Goal: Task Accomplishment & Management: Manage account settings

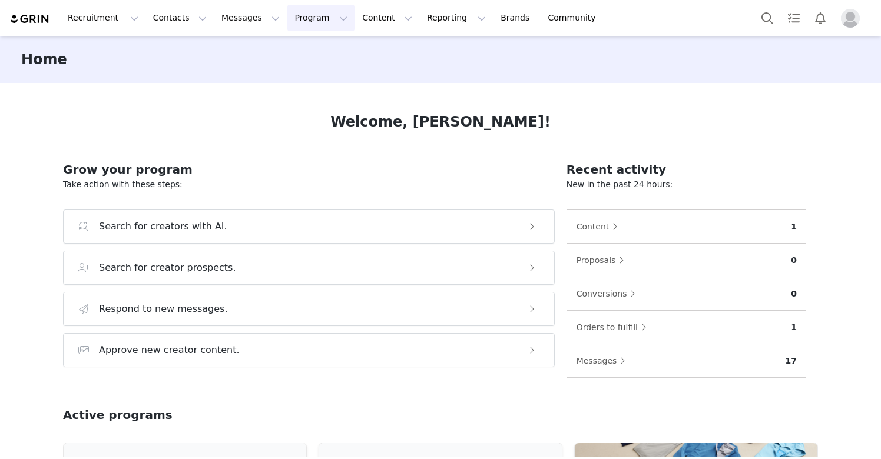
click at [300, 15] on button "Program Program" at bounding box center [320, 18] width 67 height 26
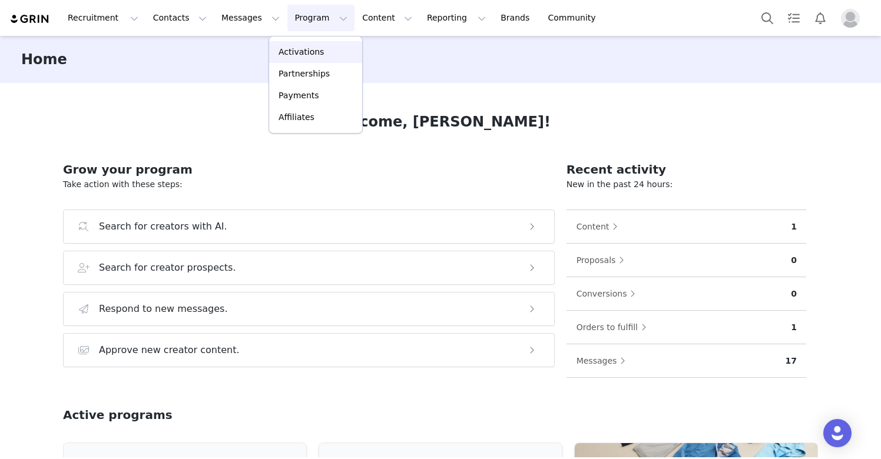
click at [297, 49] on p "Activations" at bounding box center [300, 52] width 45 height 12
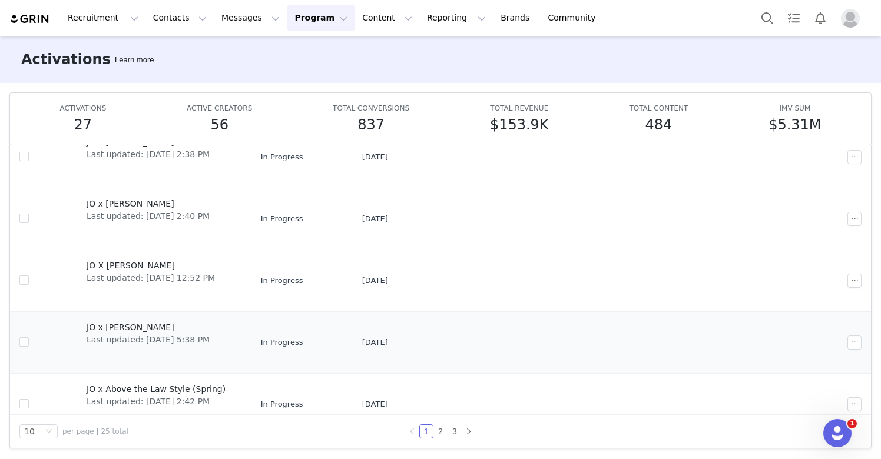
scroll to position [279, 0]
click at [448, 430] on link "3" at bounding box center [454, 431] width 13 height 13
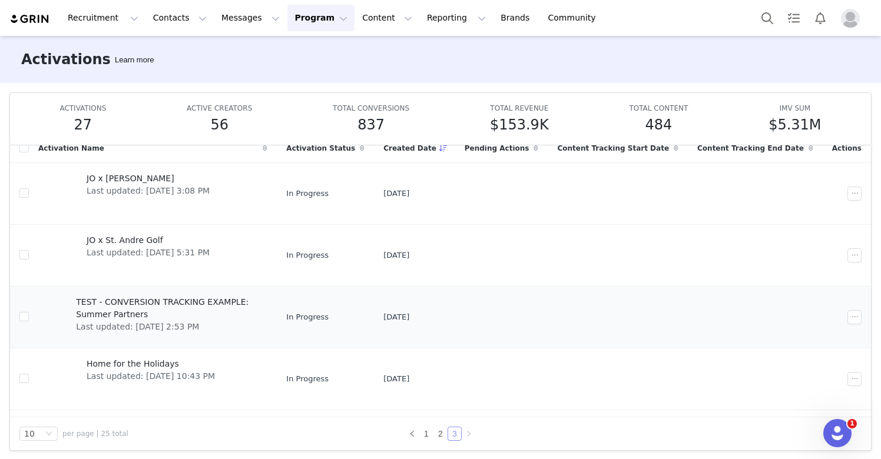
scroll to position [57, 0]
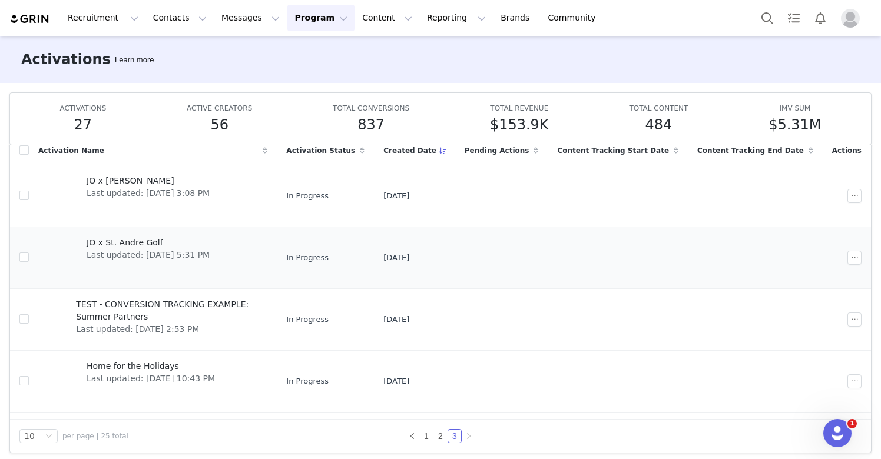
click at [217, 261] on div "JO x St. Andre Golf Last updated: [DATE] 5:31 PM" at bounding box center [147, 257] width 137 height 47
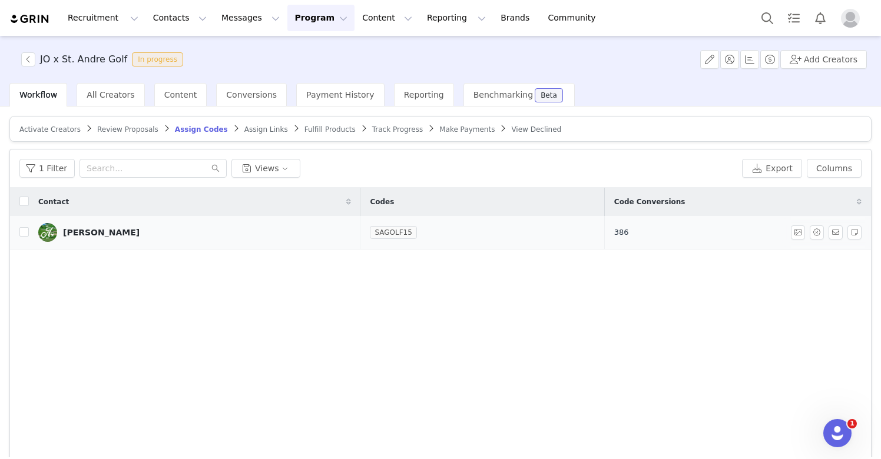
click at [629, 235] on span "386" at bounding box center [621, 233] width 15 height 12
click at [480, 212] on div "Codes" at bounding box center [481, 202] width 243 height 25
click at [393, 237] on link "SAGOLF15" at bounding box center [393, 233] width 47 height 12
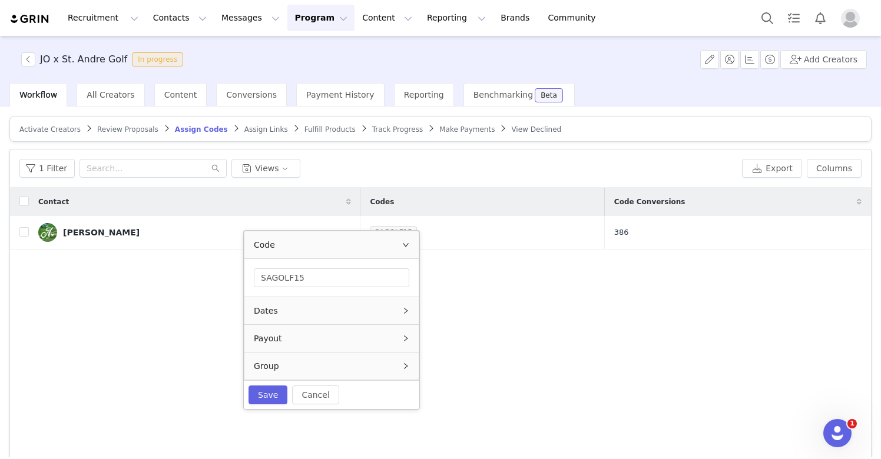
click at [346, 338] on div "Payout" at bounding box center [331, 338] width 174 height 27
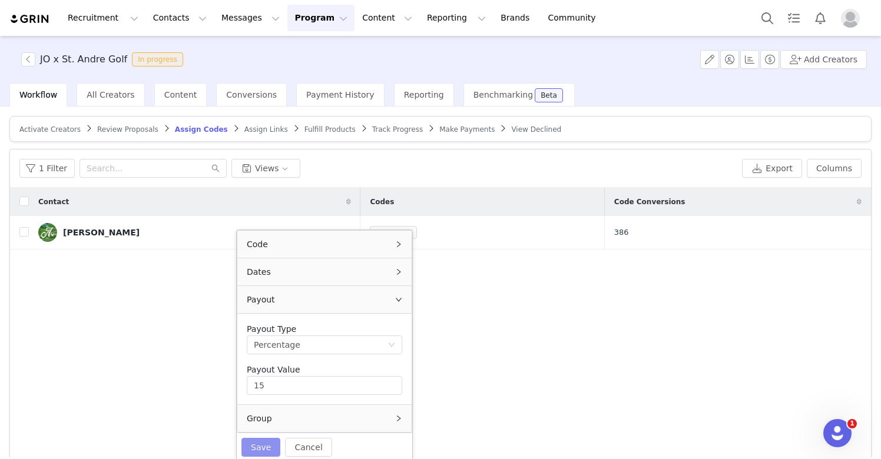
click at [258, 449] on button "Save" at bounding box center [260, 447] width 39 height 19
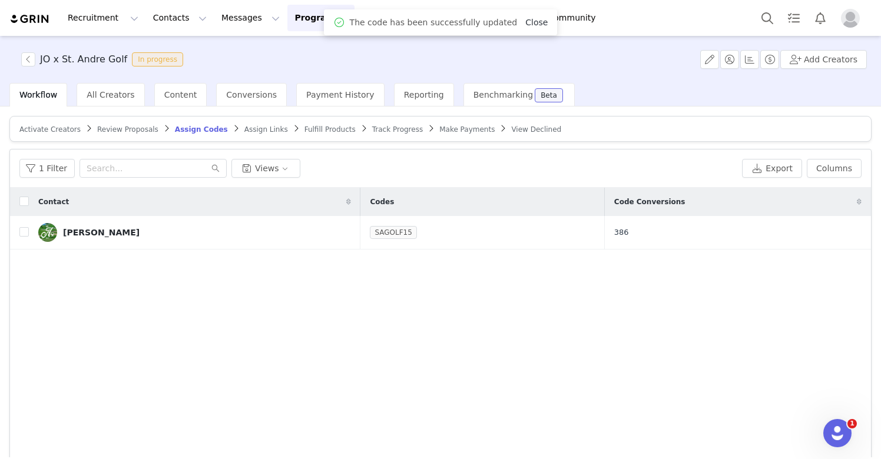
click at [529, 23] on link "Close" at bounding box center [536, 22] width 22 height 9
click at [357, 15] on button "Content Content" at bounding box center [387, 18] width 64 height 26
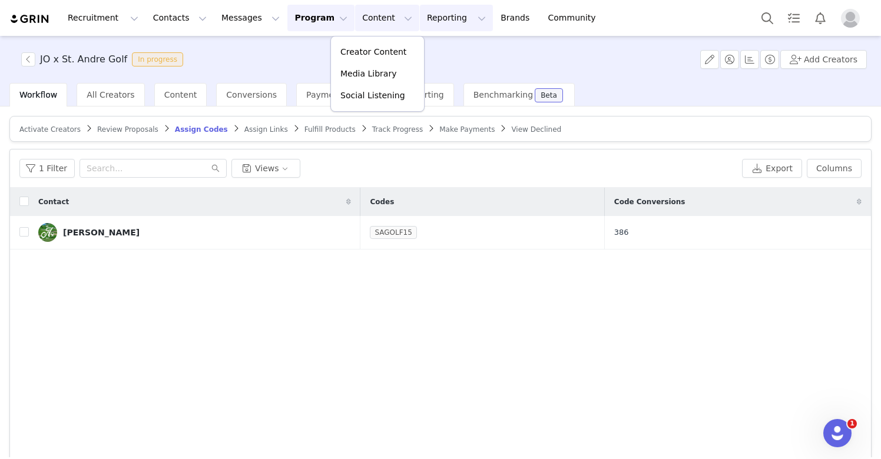
click at [420, 23] on button "Reporting Reporting" at bounding box center [456, 18] width 73 height 26
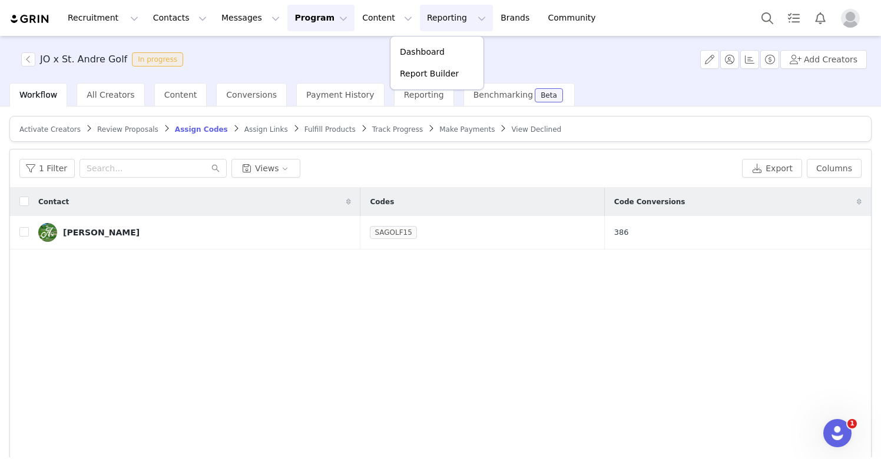
click at [291, 15] on button "Program Program" at bounding box center [320, 18] width 67 height 26
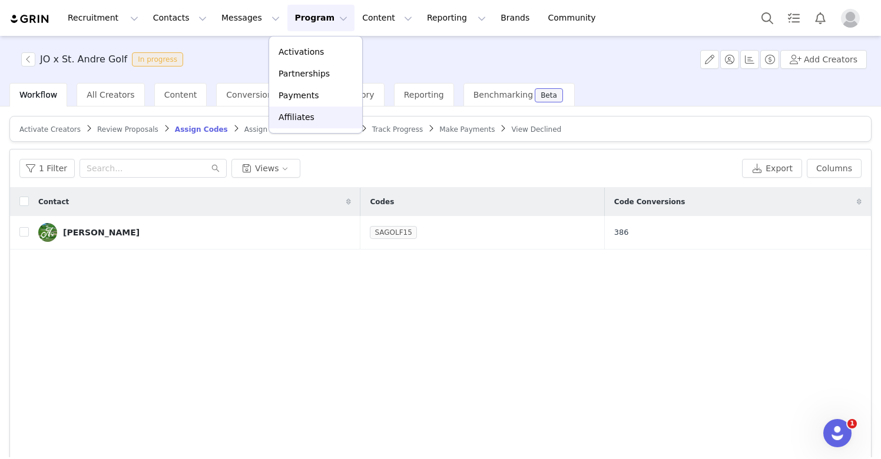
click at [290, 122] on p "Affiliates" at bounding box center [296, 117] width 36 height 12
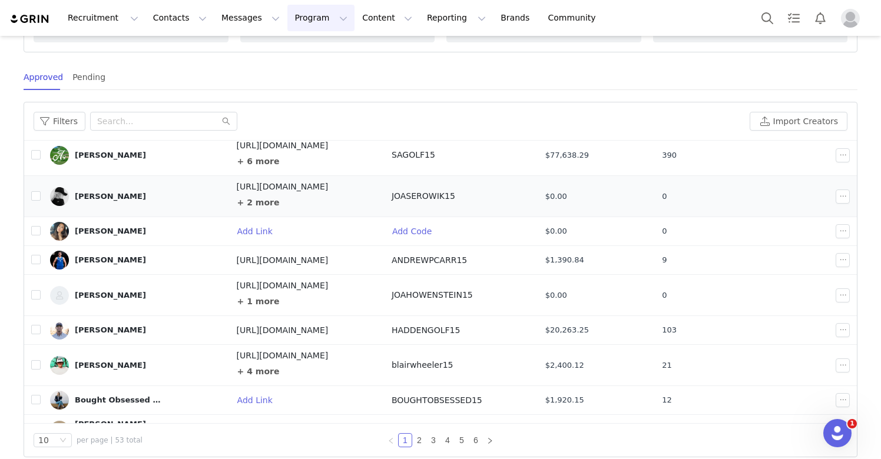
scroll to position [52, 0]
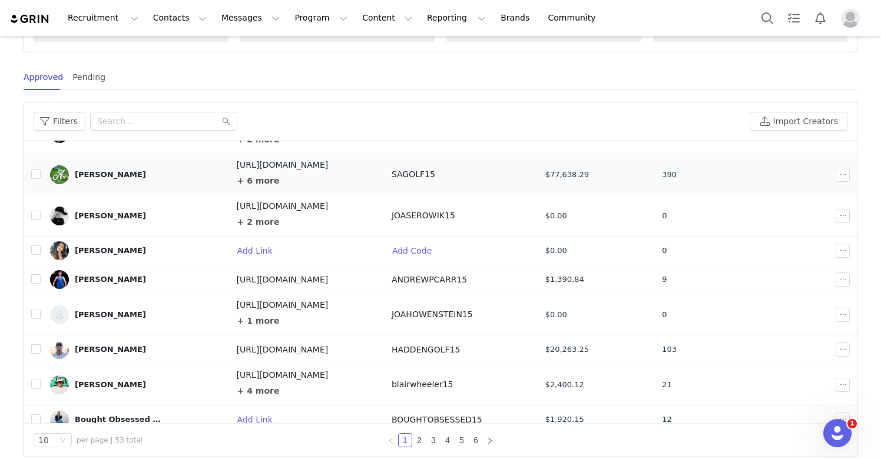
click at [370, 181] on div "+ 6 more" at bounding box center [307, 180] width 141 height 19
click at [243, 181] on button "+ 6 more" at bounding box center [259, 180] width 44 height 19
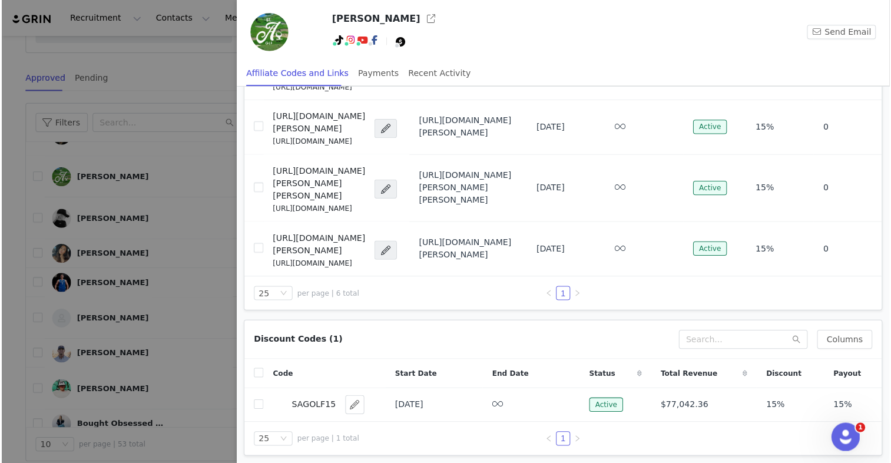
scroll to position [142, 0]
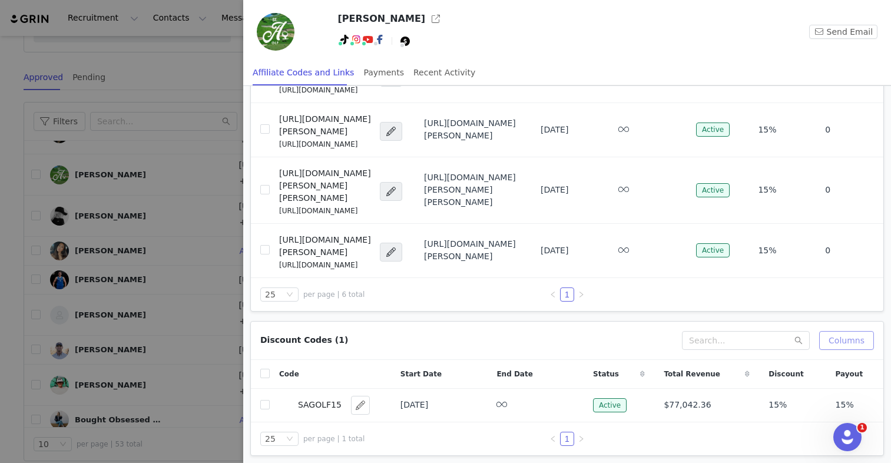
click at [832, 336] on button "Columns" at bounding box center [846, 340] width 55 height 19
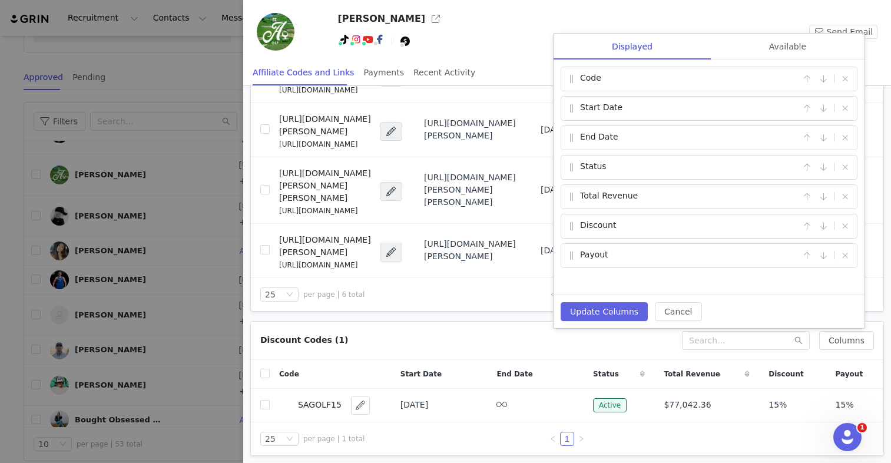
click at [636, 257] on div "Payout" at bounding box center [683, 255] width 234 height 14
click at [741, 49] on div "Available" at bounding box center [788, 47] width 154 height 26
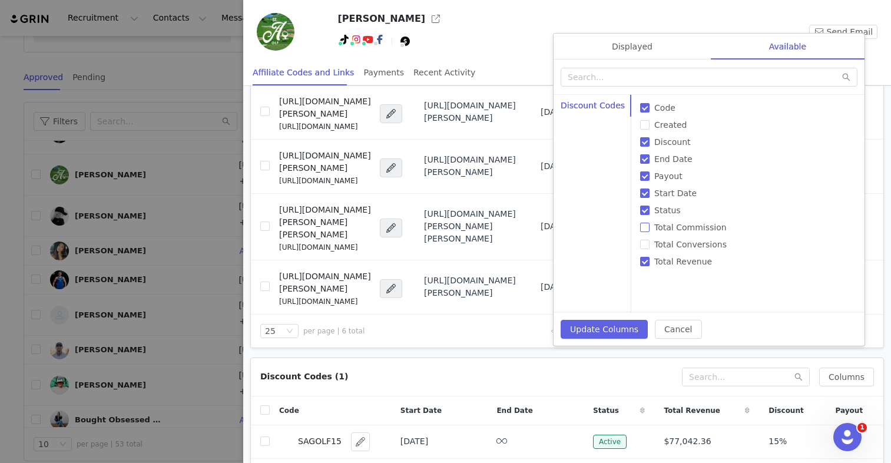
click at [641, 231] on input "Total Commission" at bounding box center [644, 227] width 9 height 9
checkbox input "true"
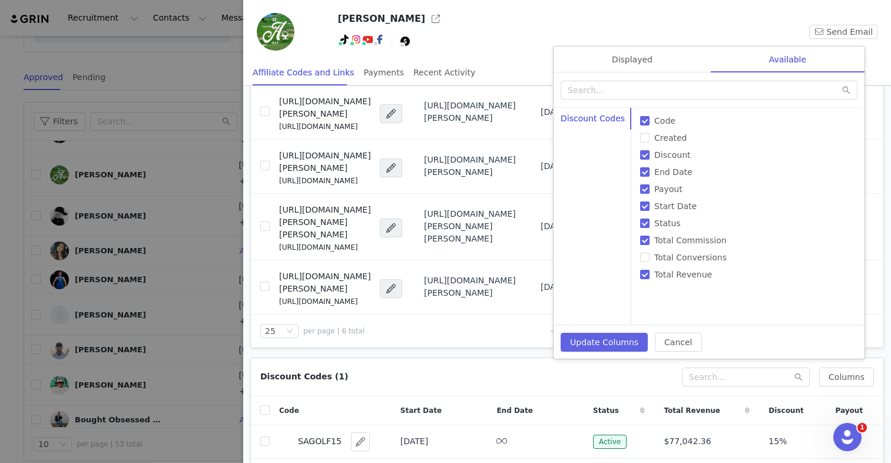
click at [596, 324] on div "Discount Codes" at bounding box center [592, 217] width 78 height 218
click at [600, 333] on button "Update Columns" at bounding box center [604, 342] width 87 height 19
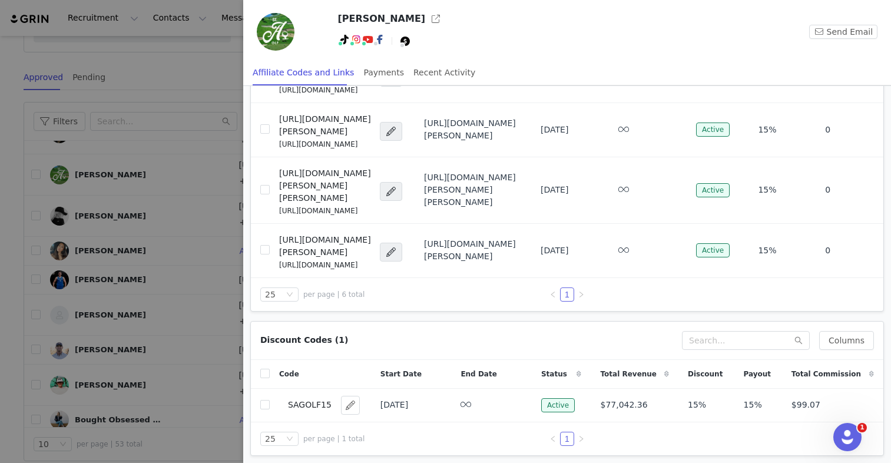
scroll to position [0, 0]
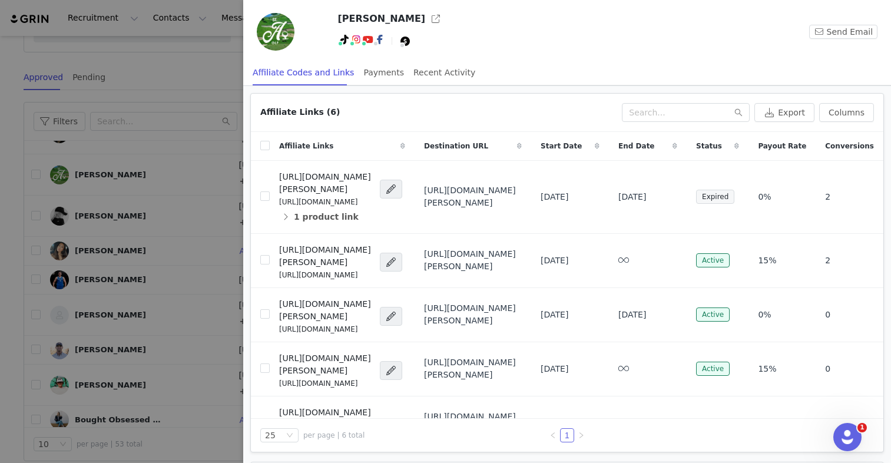
click at [203, 92] on div at bounding box center [445, 231] width 891 height 463
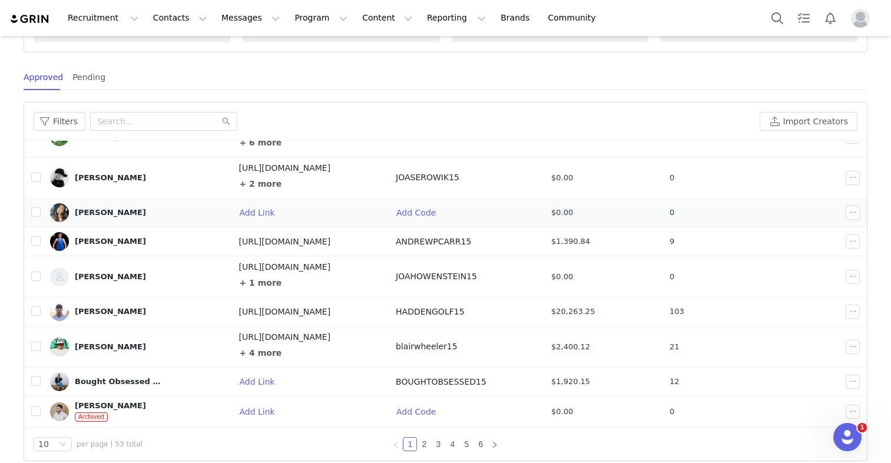
scroll to position [89, 0]
click at [361, 347] on div "+ 4 more" at bounding box center [309, 353] width 143 height 19
click at [246, 356] on button "+ 4 more" at bounding box center [260, 353] width 44 height 19
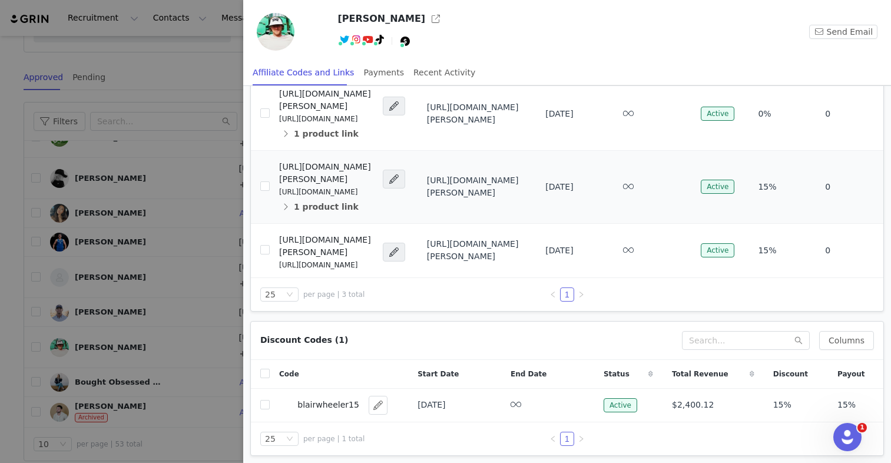
scroll to position [92, 0]
click at [830, 349] on button "Columns" at bounding box center [846, 340] width 55 height 19
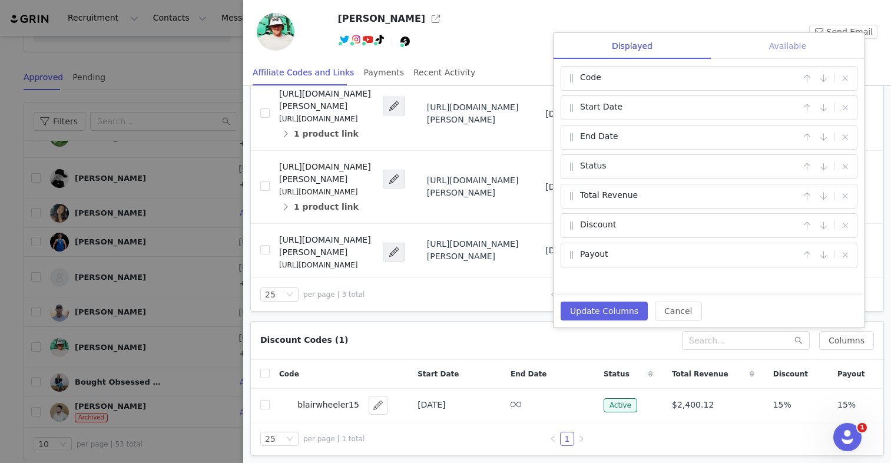
click at [770, 54] on div "Available" at bounding box center [788, 46] width 154 height 26
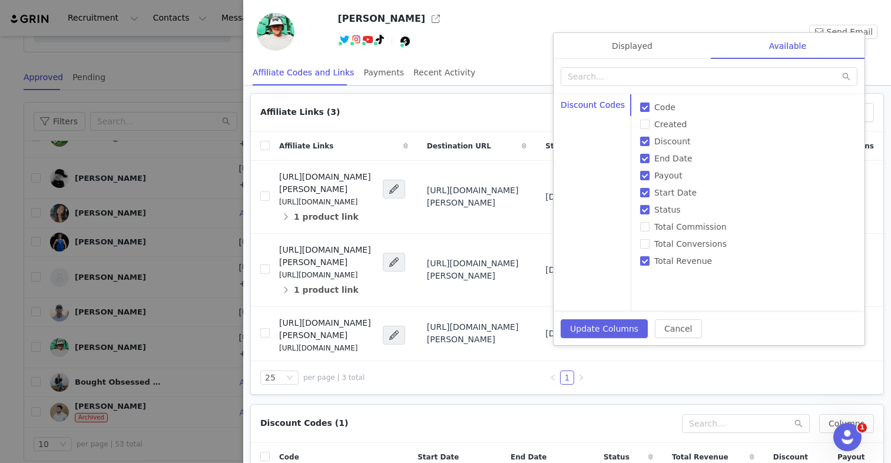
click at [639, 234] on div "Code Created Discount End Date Payout Start Date Status Total Commission Total …" at bounding box center [748, 203] width 234 height 218
click at [640, 228] on input "Total Commission" at bounding box center [644, 226] width 9 height 9
checkbox input "true"
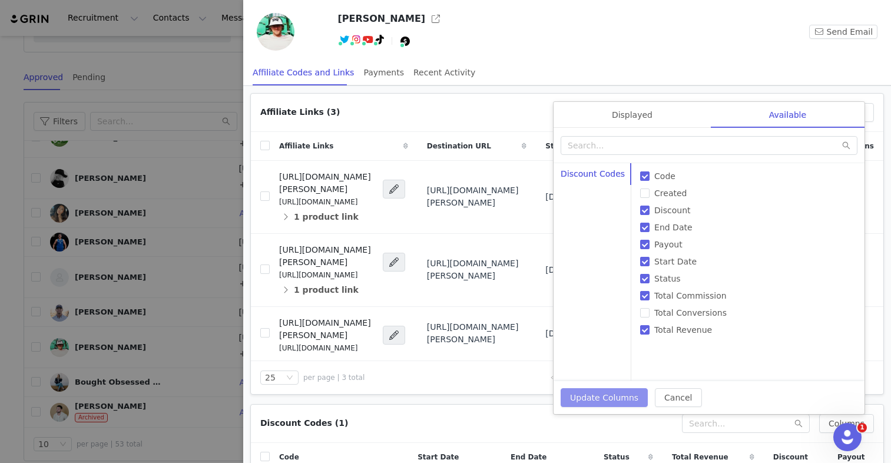
click at [606, 401] on button "Update Columns" at bounding box center [604, 397] width 87 height 19
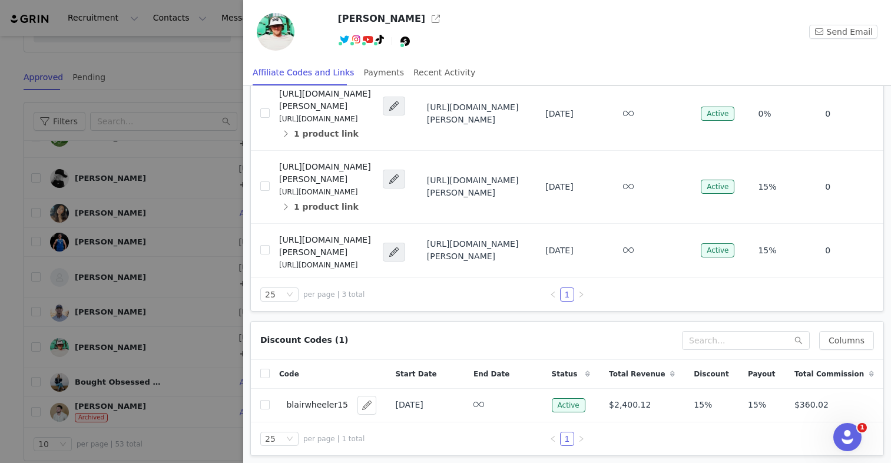
scroll to position [91, 0]
click at [172, 60] on div at bounding box center [445, 231] width 891 height 463
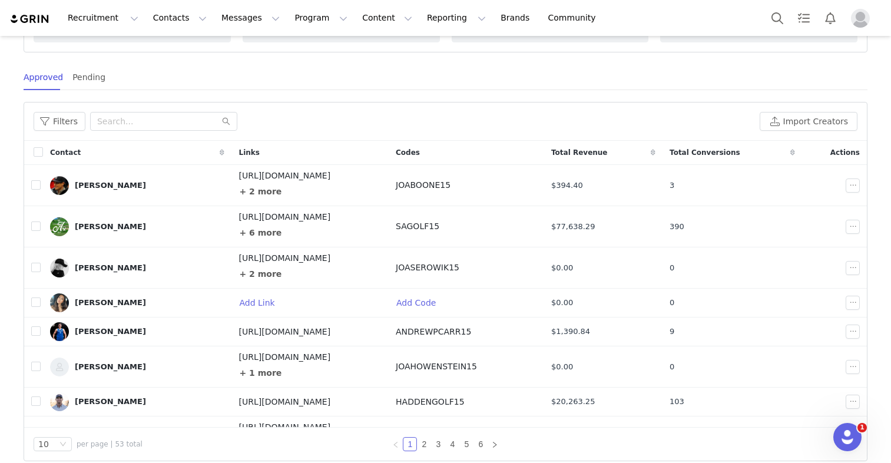
scroll to position [0, 0]
click at [125, 119] on input "text" at bounding box center [163, 121] width 147 height 19
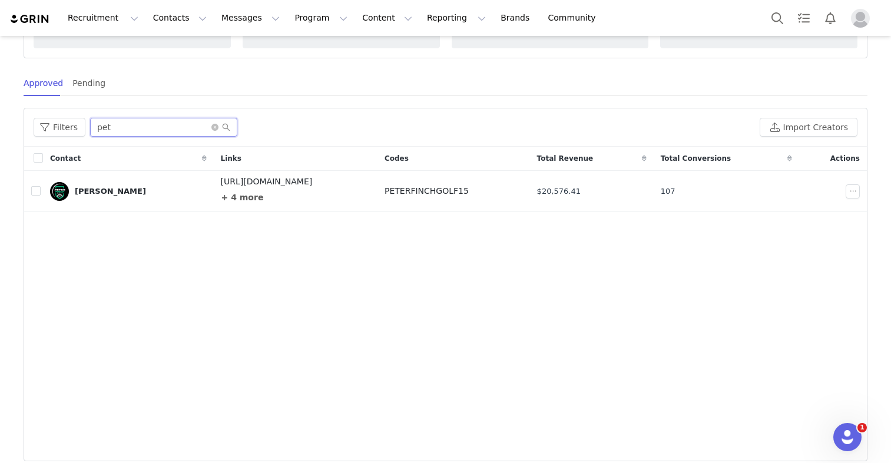
scroll to position [135, 0]
type input "pet"
click at [132, 207] on td "[PERSON_NAME]" at bounding box center [128, 191] width 171 height 41
click at [131, 198] on div "[PERSON_NAME]" at bounding box center [128, 191] width 157 height 19
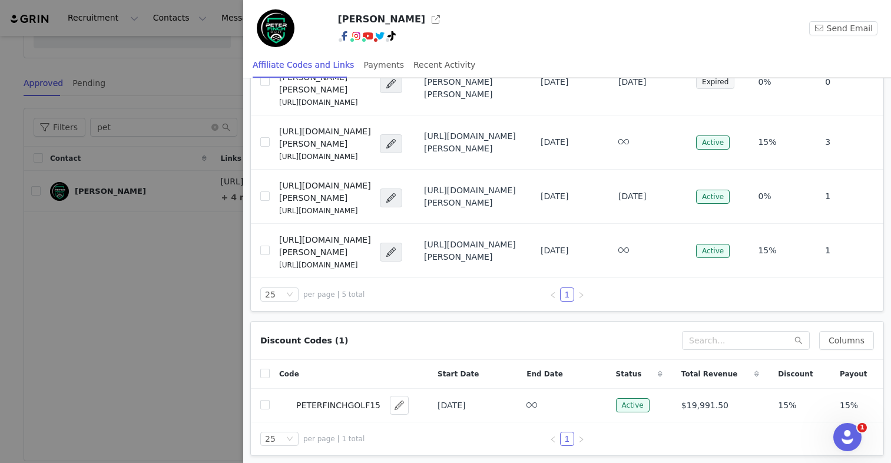
scroll to position [133, 0]
click at [839, 343] on button "Columns" at bounding box center [846, 340] width 55 height 19
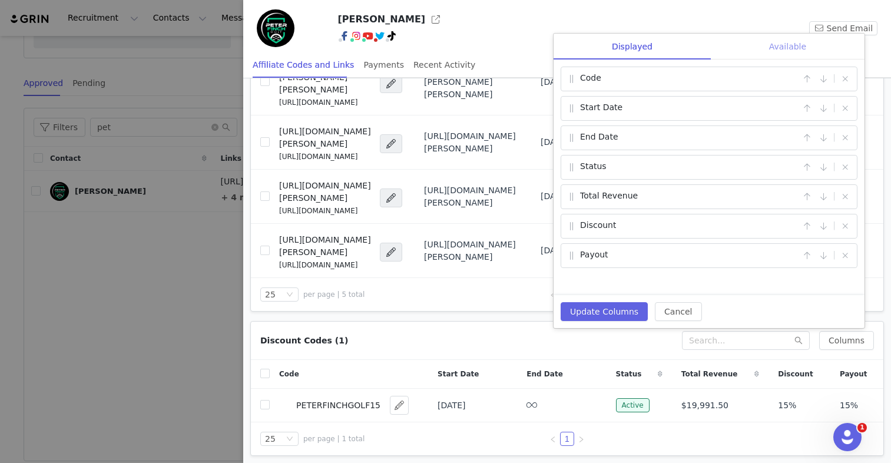
click at [767, 42] on div "Available" at bounding box center [788, 47] width 154 height 26
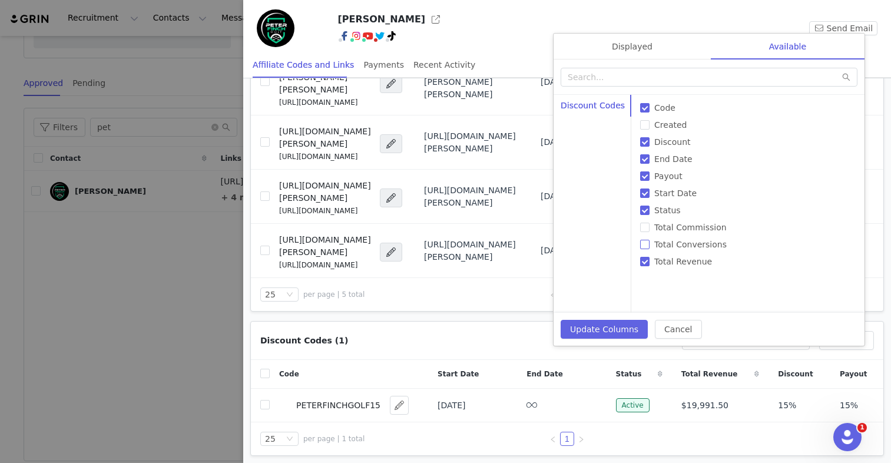
click at [641, 246] on input "Total Conversions" at bounding box center [644, 244] width 9 height 9
checkbox input "true"
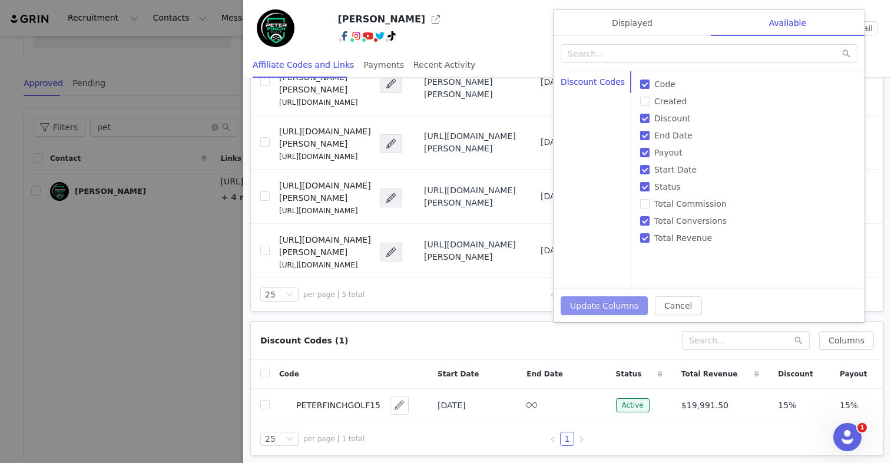
click at [611, 303] on button "Update Columns" at bounding box center [604, 305] width 87 height 19
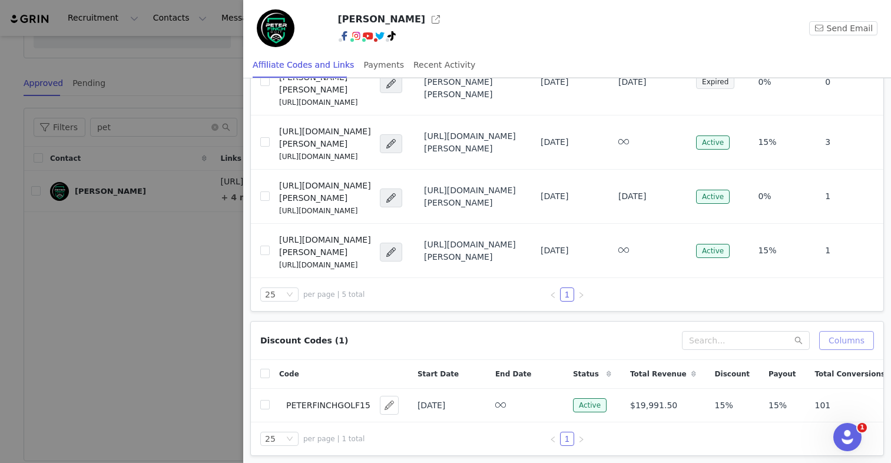
click at [825, 347] on button "Columns" at bounding box center [846, 340] width 55 height 19
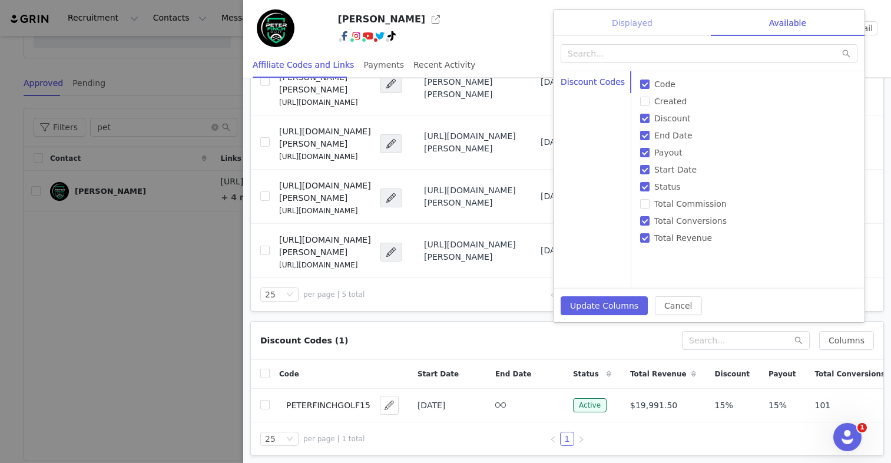
click at [622, 35] on div "Displayed" at bounding box center [631, 23] width 157 height 26
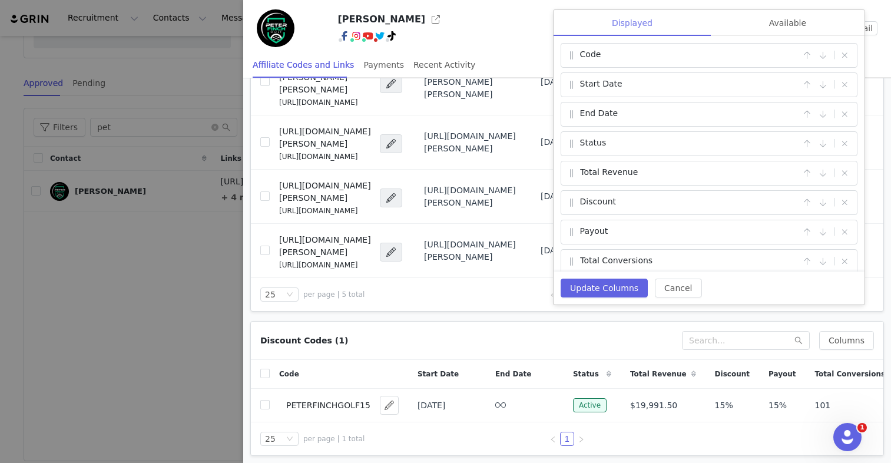
click at [622, 24] on div "Displayed" at bounding box center [631, 23] width 157 height 26
click at [777, 25] on div "Available" at bounding box center [788, 23] width 154 height 26
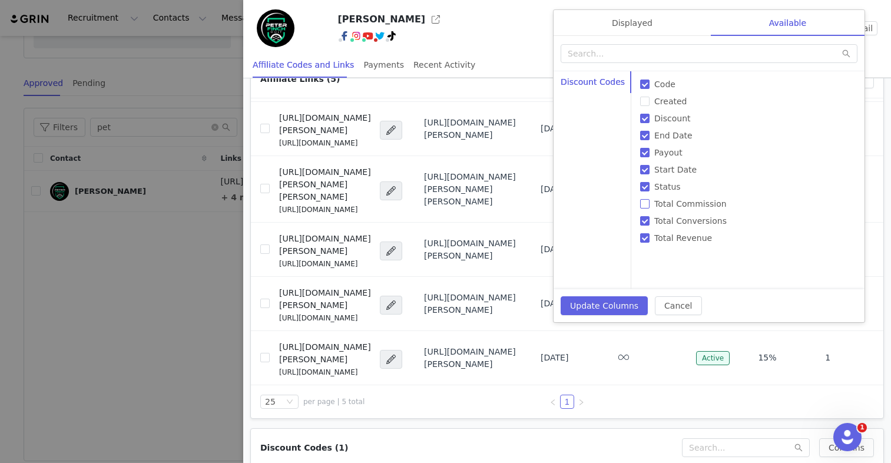
click at [644, 205] on input "Total Commission" at bounding box center [644, 203] width 9 height 9
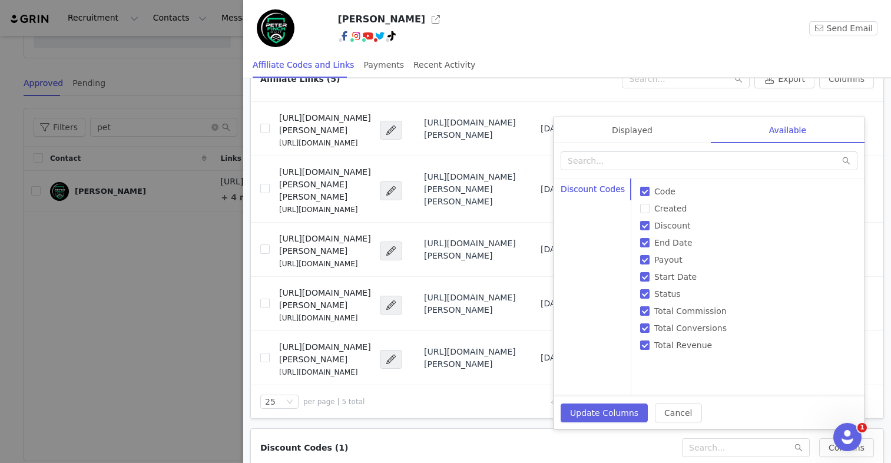
checkbox input "true"
click at [599, 413] on button "Update Columns" at bounding box center [604, 412] width 87 height 19
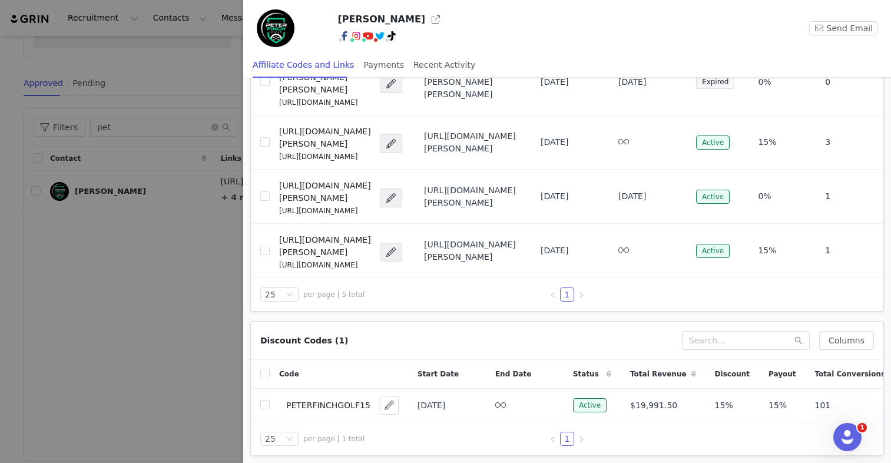
scroll to position [142, 0]
drag, startPoint x: 631, startPoint y: 422, endPoint x: 751, endPoint y: 413, distance: 121.0
click at [752, 413] on div "Discount Codes (1) Columns Displayed Available Code | Start Date | End Date | S…" at bounding box center [567, 388] width 632 height 134
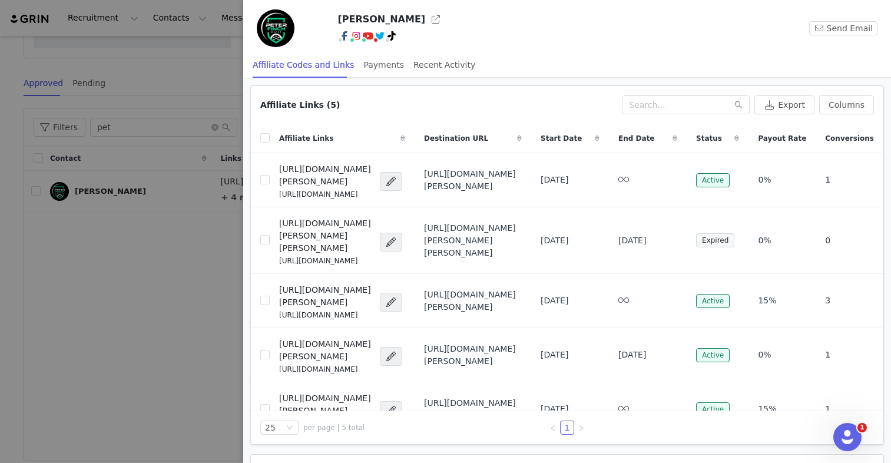
scroll to position [0, 0]
click at [447, 61] on div "Recent Activity" at bounding box center [444, 65] width 62 height 26
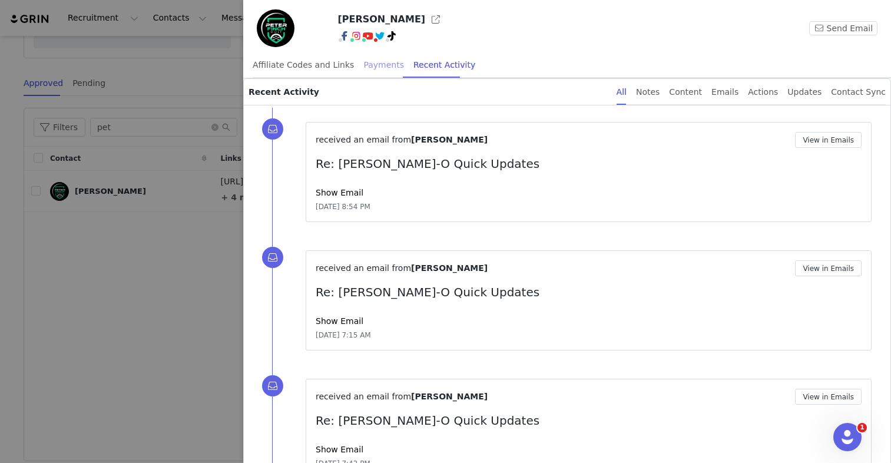
click at [386, 70] on div "Payments" at bounding box center [383, 65] width 41 height 26
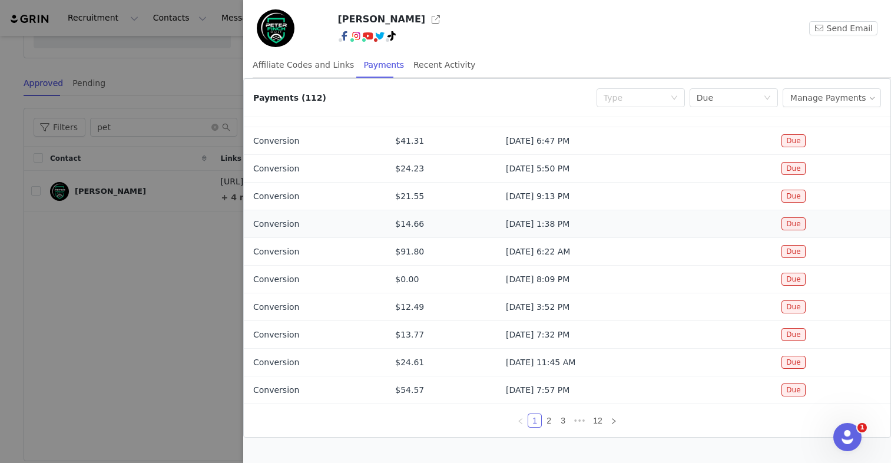
scroll to position [25, 0]
click at [598, 418] on link "12" at bounding box center [597, 420] width 16 height 13
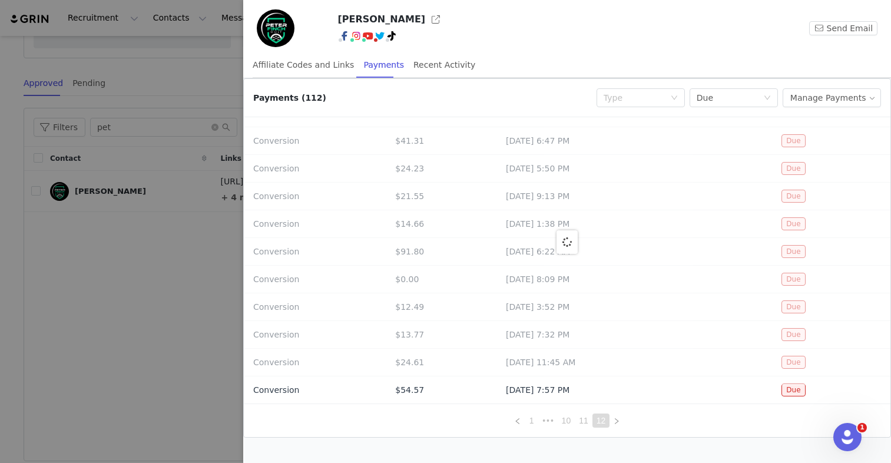
scroll to position [0, 0]
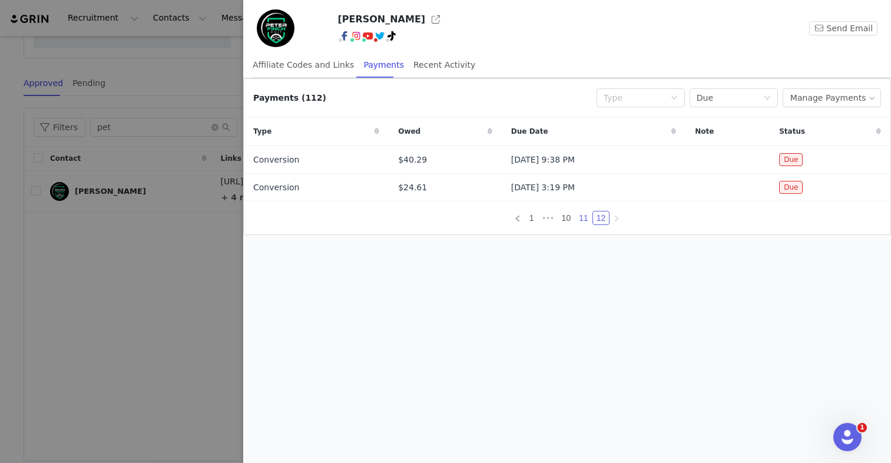
click at [585, 220] on link "11" at bounding box center [583, 217] width 16 height 13
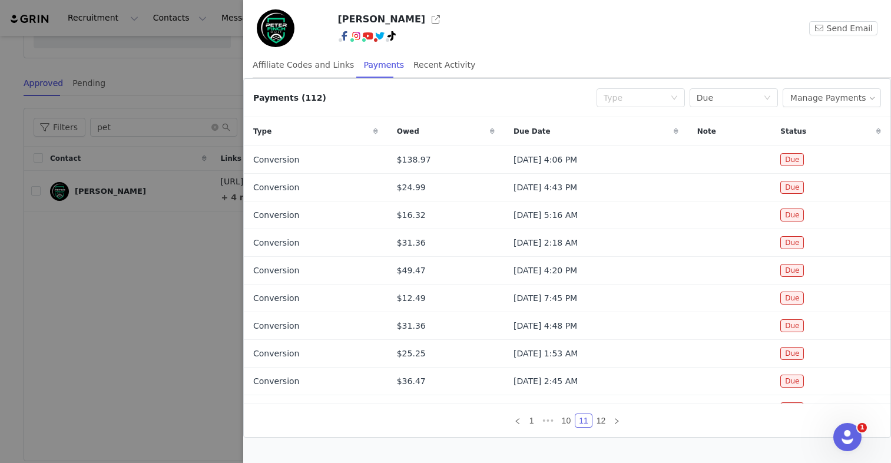
click at [226, 58] on div at bounding box center [445, 231] width 891 height 463
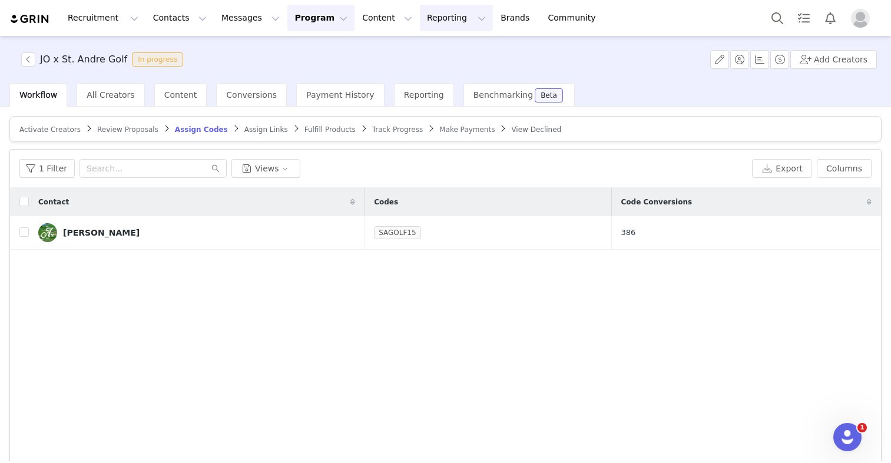
click at [432, 19] on button "Reporting Reporting" at bounding box center [456, 18] width 73 height 26
click at [355, 19] on button "Content Content" at bounding box center [387, 18] width 64 height 26
click at [425, 14] on button "Reporting Reporting" at bounding box center [456, 18] width 73 height 26
click at [251, 21] on button "Messages Messages" at bounding box center [250, 18] width 72 height 26
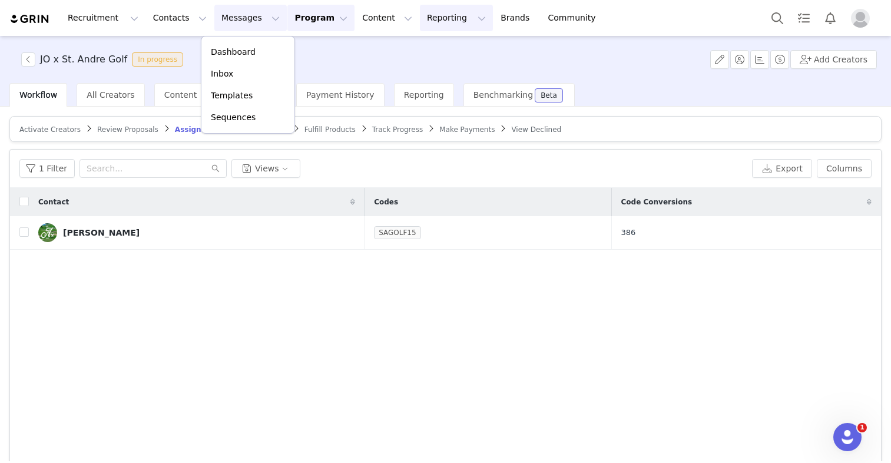
click at [420, 15] on button "Reporting Reporting" at bounding box center [456, 18] width 73 height 26
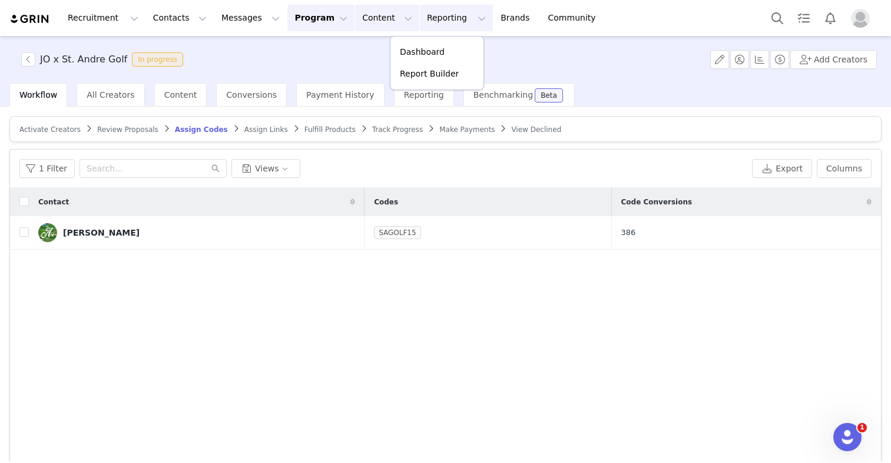
click at [360, 12] on button "Content Content" at bounding box center [387, 18] width 64 height 26
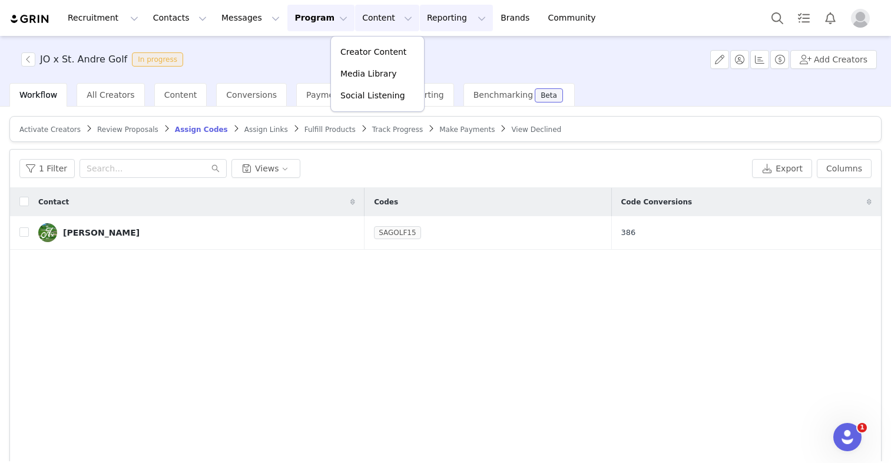
click at [436, 13] on button "Reporting Reporting" at bounding box center [456, 18] width 73 height 26
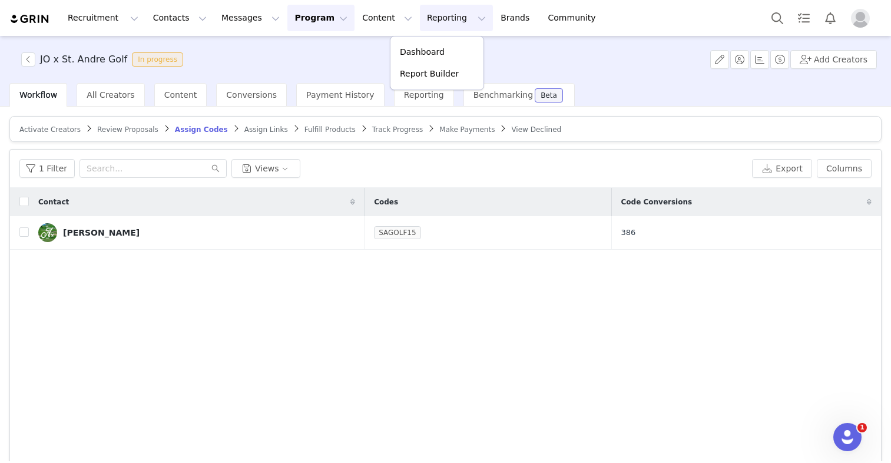
click at [327, 17] on button "Program Program" at bounding box center [320, 18] width 67 height 26
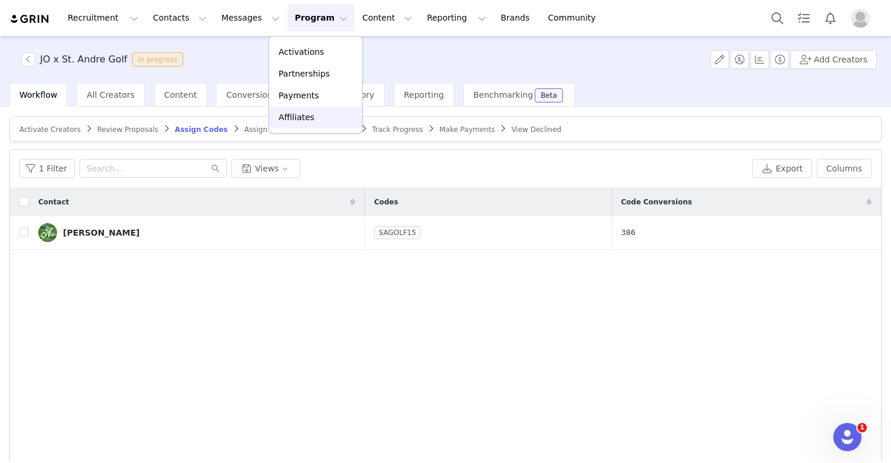
click at [291, 115] on p "Affiliates" at bounding box center [296, 117] width 36 height 12
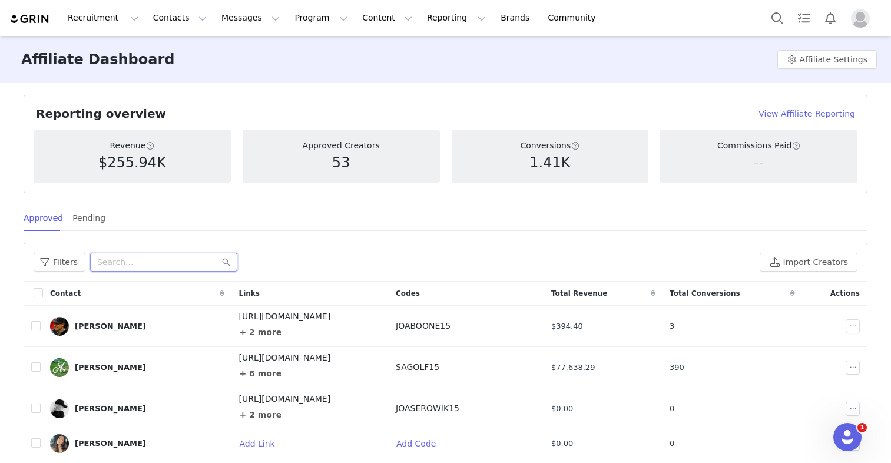
click at [102, 270] on input "text" at bounding box center [163, 262] width 147 height 19
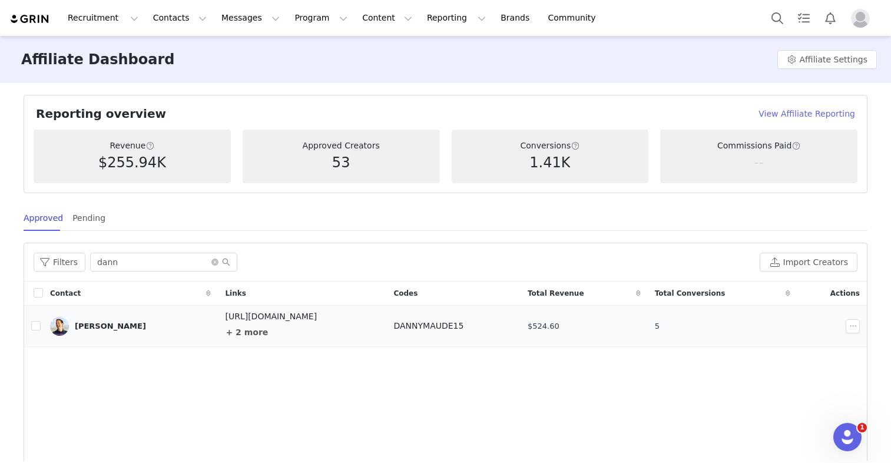
click at [161, 327] on div "[PERSON_NAME]" at bounding box center [130, 326] width 161 height 19
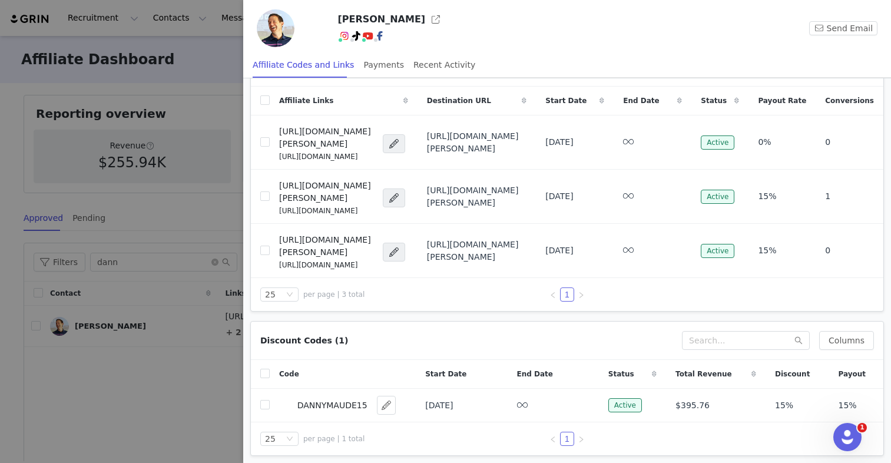
scroll to position [59, 0]
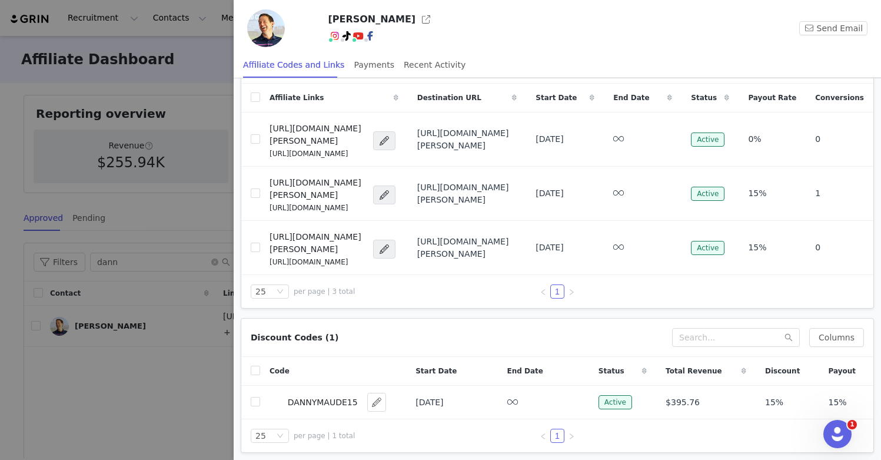
click at [173, 384] on div at bounding box center [440, 230] width 881 height 460
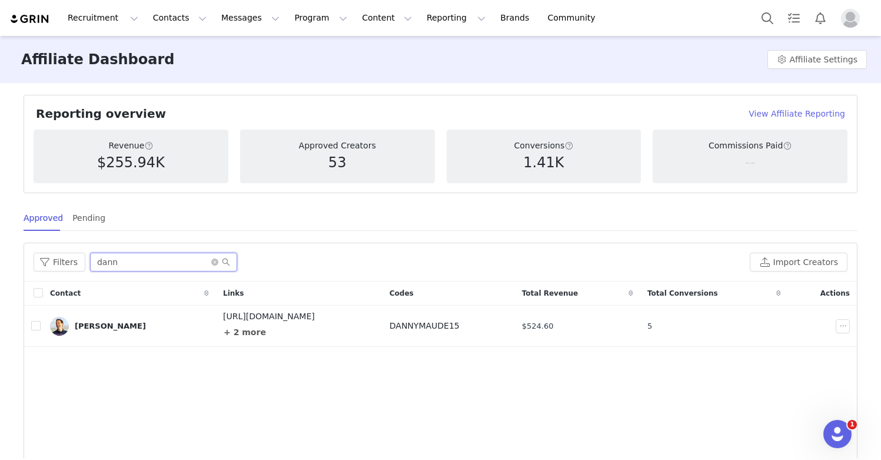
drag, startPoint x: 125, startPoint y: 258, endPoint x: -4, endPoint y: 274, distance: 129.8
click at [0, 274] on html "Recruitment Recruitment Creator Search Curated Lists Landing Pages Web Extensio…" at bounding box center [440, 230] width 881 height 460
click at [112, 265] on input "dann" at bounding box center [163, 262] width 147 height 19
type input "short"
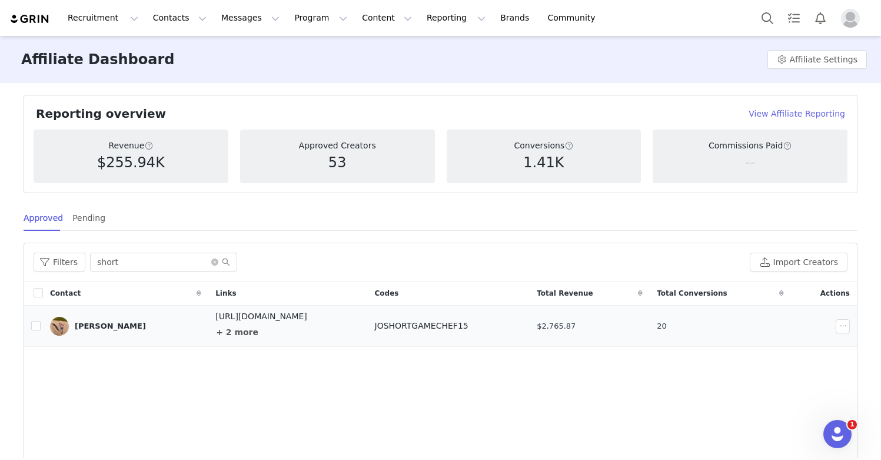
click at [165, 336] on td "[PERSON_NAME]" at bounding box center [125, 326] width 165 height 41
click at [157, 268] on input "short" at bounding box center [163, 262] width 147 height 19
drag, startPoint x: 125, startPoint y: 267, endPoint x: 89, endPoint y: 261, distance: 36.4
click at [90, 261] on input "short" at bounding box center [163, 262] width 147 height 19
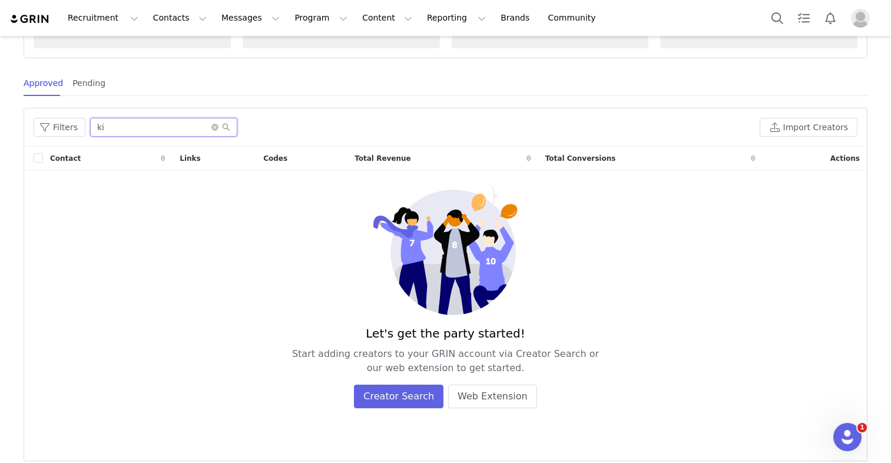
scroll to position [135, 0]
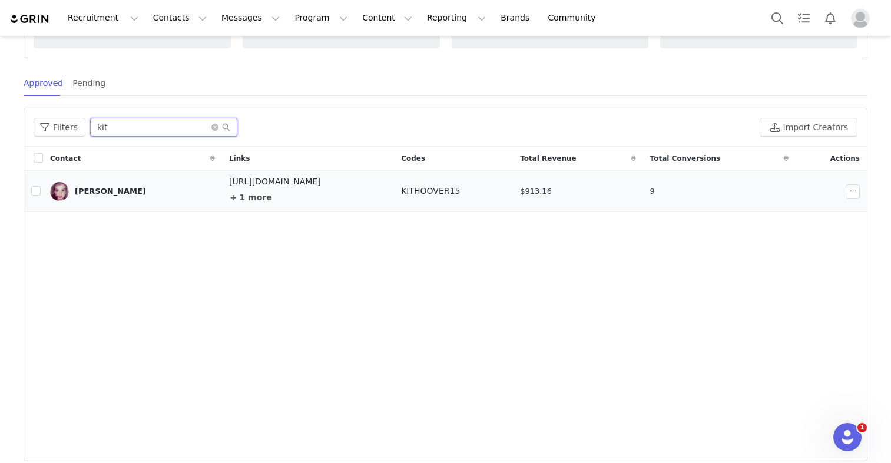
type input "kit"
click at [601, 188] on td "$913.16" at bounding box center [578, 191] width 130 height 41
click at [370, 196] on div "+ 1 more" at bounding box center [308, 197] width 158 height 19
click at [229, 202] on button "+ 1 more" at bounding box center [251, 197] width 44 height 19
